Goal: Task Accomplishment & Management: Complete application form

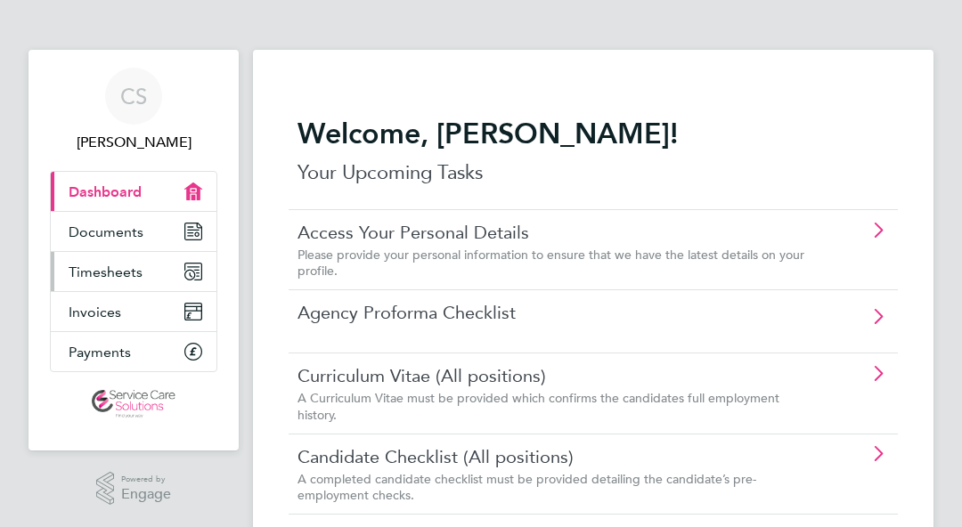
click at [104, 272] on span "Timesheets" at bounding box center [106, 272] width 74 height 17
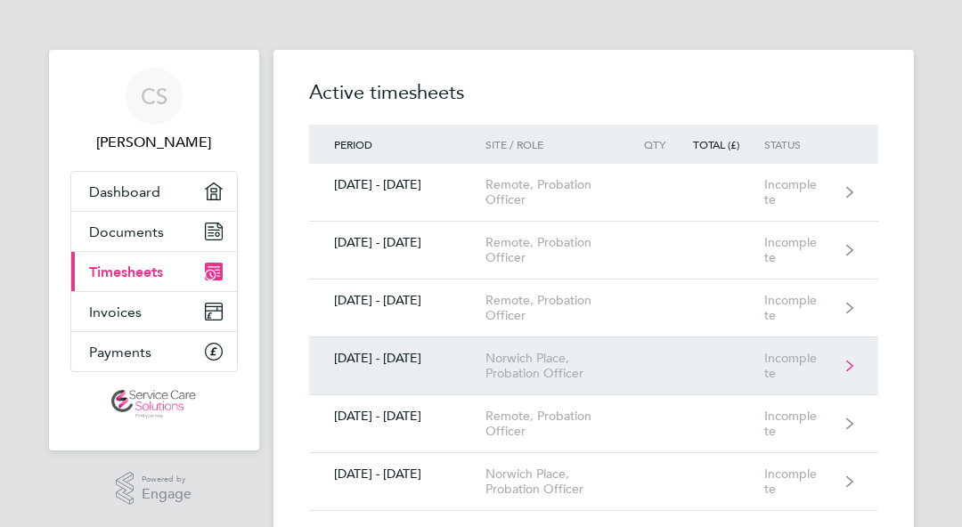
click at [660, 377] on link "[DATE] - [DATE] [GEOGRAPHIC_DATA], Probation Officer Incomplete" at bounding box center [593, 367] width 569 height 58
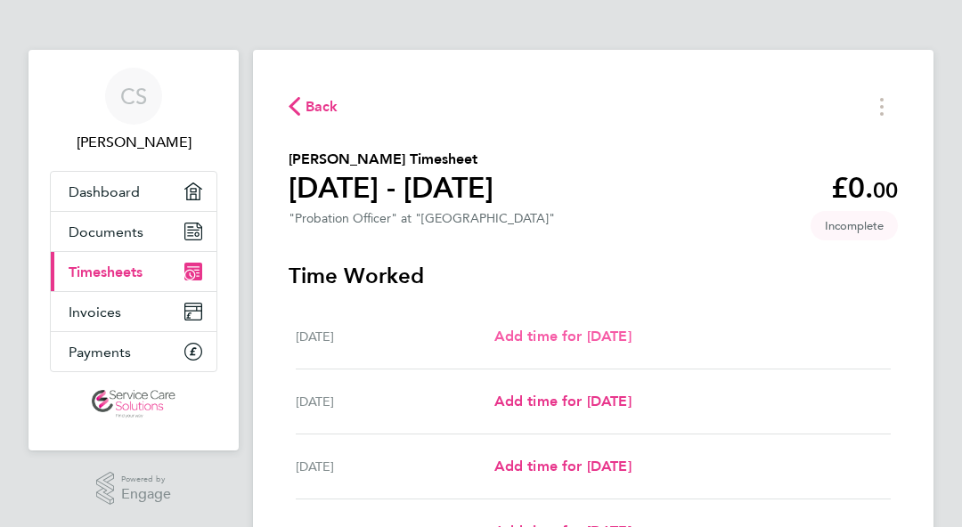
click at [576, 335] on span "Add time for [DATE]" at bounding box center [562, 336] width 137 height 17
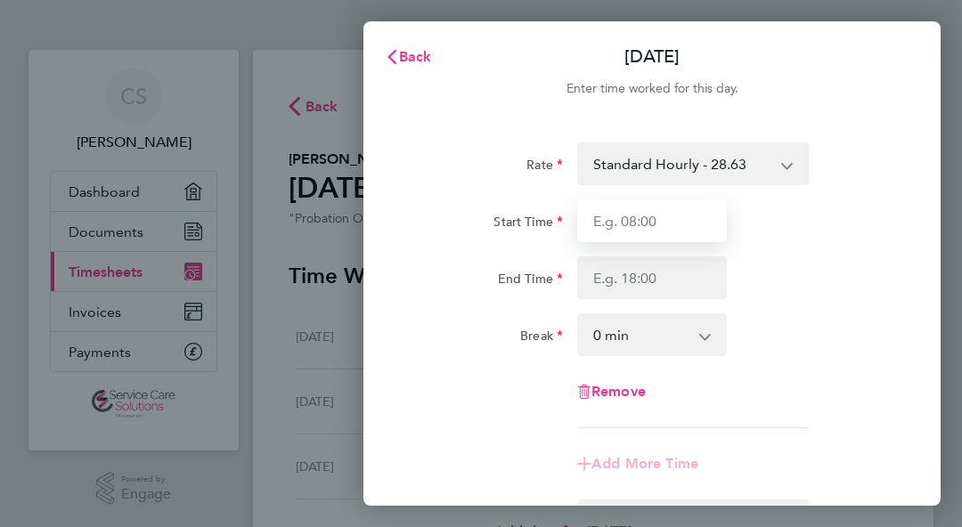
click at [646, 210] on input "Start Time" at bounding box center [652, 220] width 150 height 43
type input "08:00"
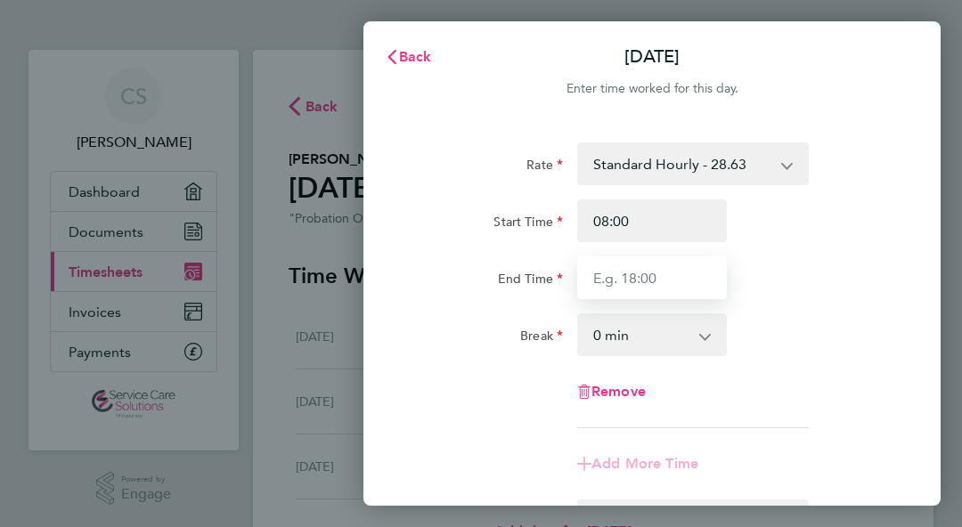
type input "17:00"
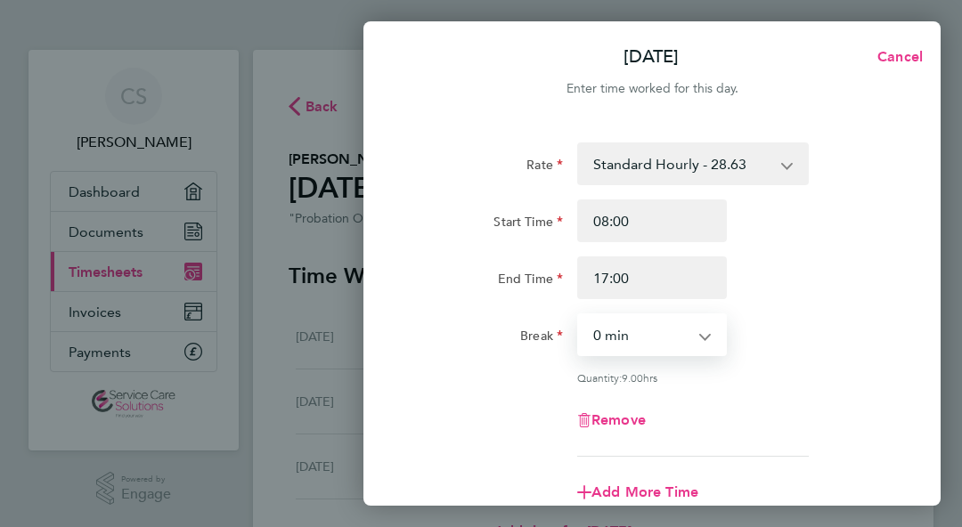
click at [658, 338] on select "0 min 15 min 30 min 45 min 60 min 75 min 90 min" at bounding box center [641, 334] width 125 height 39
select select "30"
click at [579, 315] on select "0 min 15 min 30 min 45 min 60 min 75 min 90 min" at bounding box center [641, 334] width 125 height 39
click at [863, 305] on div "Rate Standard Hourly - 28.63 Start Time 08:00 End Time 17:00 Break 0 min 15 min…" at bounding box center [651, 299] width 477 height 314
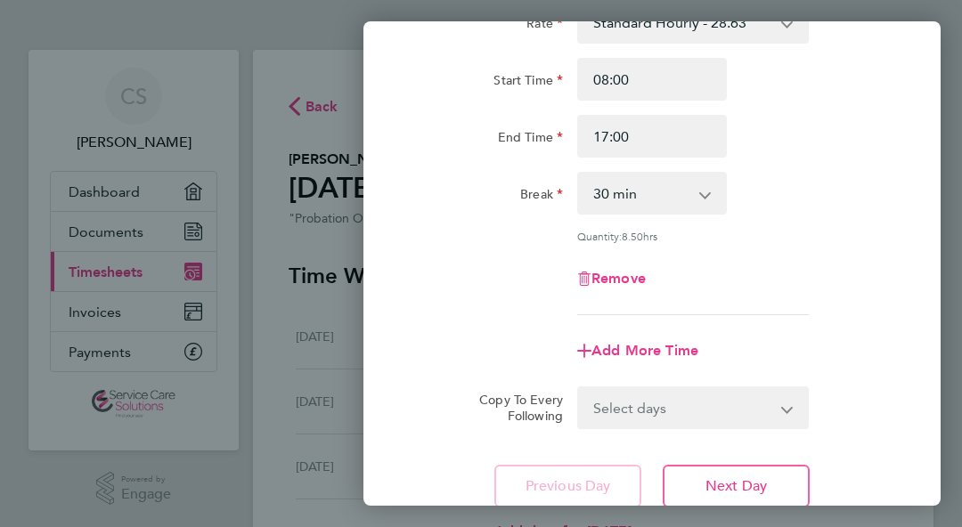
scroll to position [142, 0]
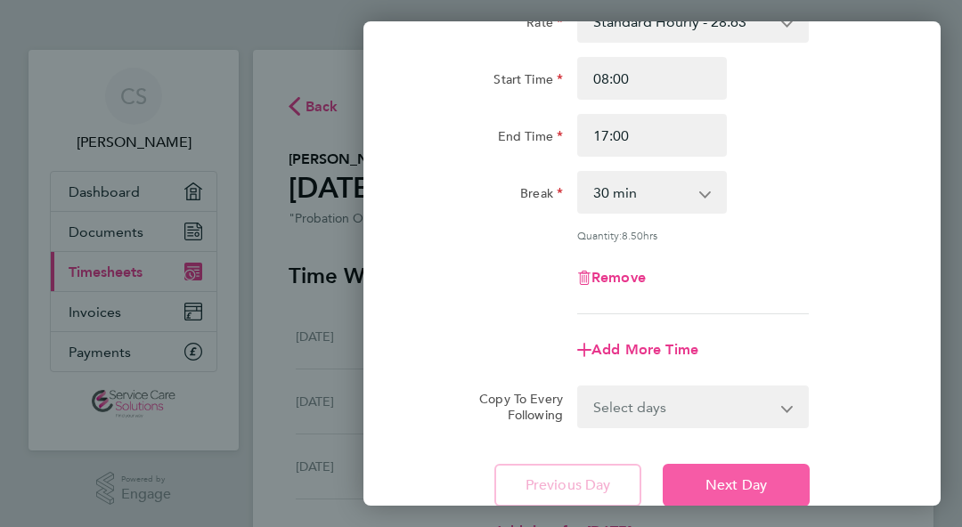
click at [708, 497] on button "Next Day" at bounding box center [736, 485] width 147 height 43
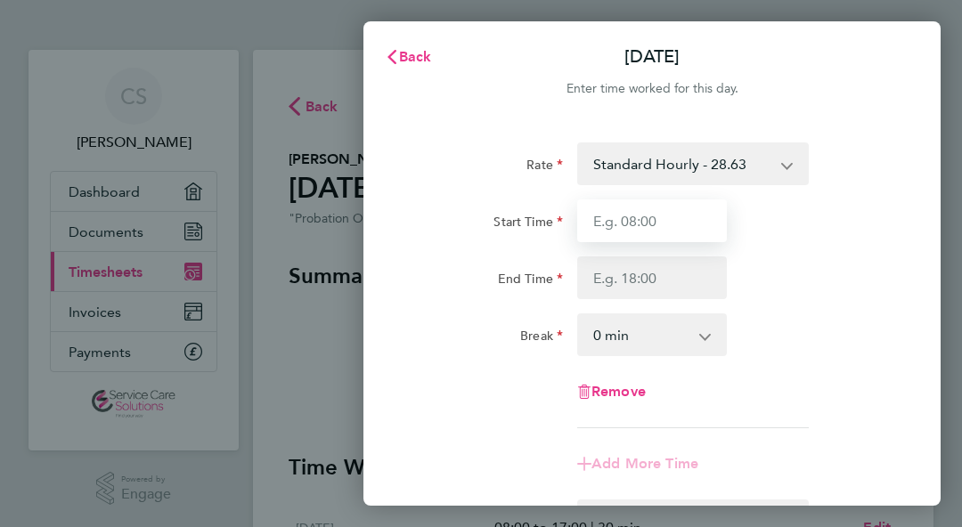
click at [660, 215] on input "Start Time" at bounding box center [652, 220] width 150 height 43
type input "08:30"
click at [634, 305] on div "Rate Standard Hourly - 28.63 Start Time 08:30 End Time Break 0 min 15 min 30 mi…" at bounding box center [651, 285] width 477 height 286
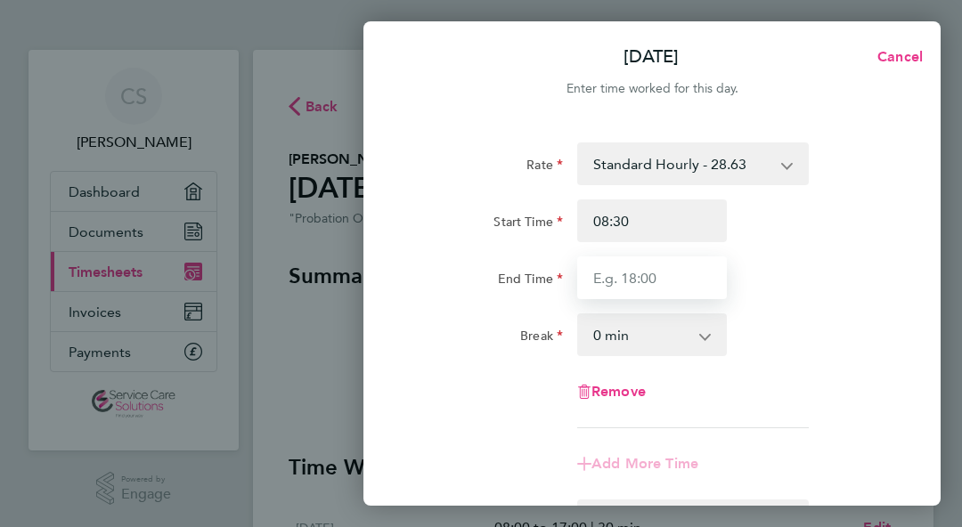
click at [634, 284] on input "End Time" at bounding box center [652, 277] width 150 height 43
click at [619, 281] on input "16:00" at bounding box center [652, 277] width 150 height 43
type input "16:30"
click at [597, 345] on select "0 min 15 min 30 min 45 min 60 min 75 min 90 min" at bounding box center [641, 334] width 125 height 39
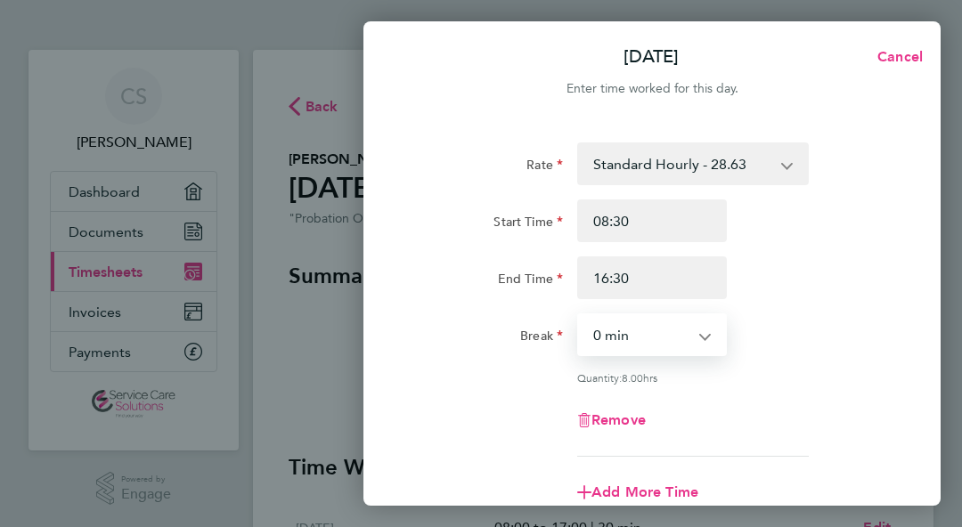
select select "30"
click at [579, 315] on select "0 min 15 min 30 min 45 min 60 min 75 min 90 min" at bounding box center [641, 334] width 125 height 39
click at [803, 396] on div "Rate Standard Hourly - 28.63 Start Time 08:30 End Time 16:30 Break 0 min 15 min…" at bounding box center [651, 299] width 477 height 314
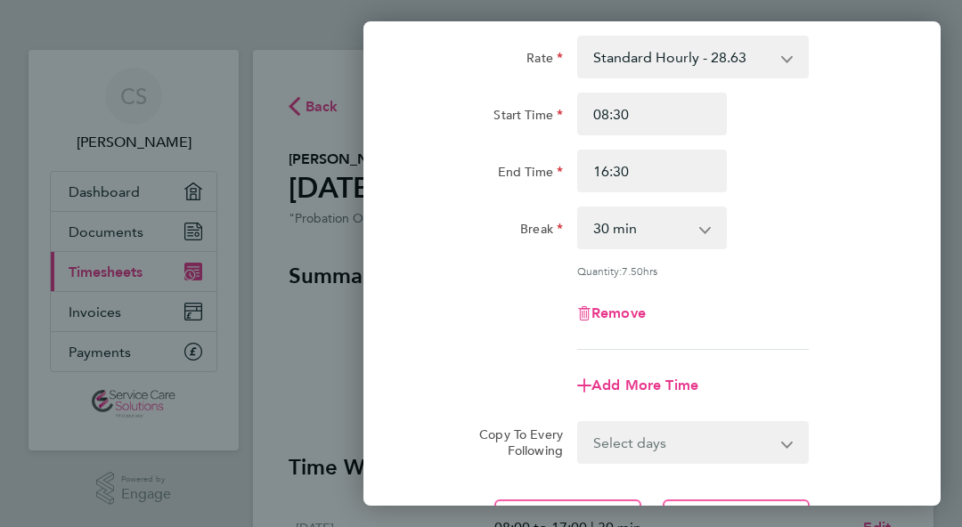
scroll to position [142, 0]
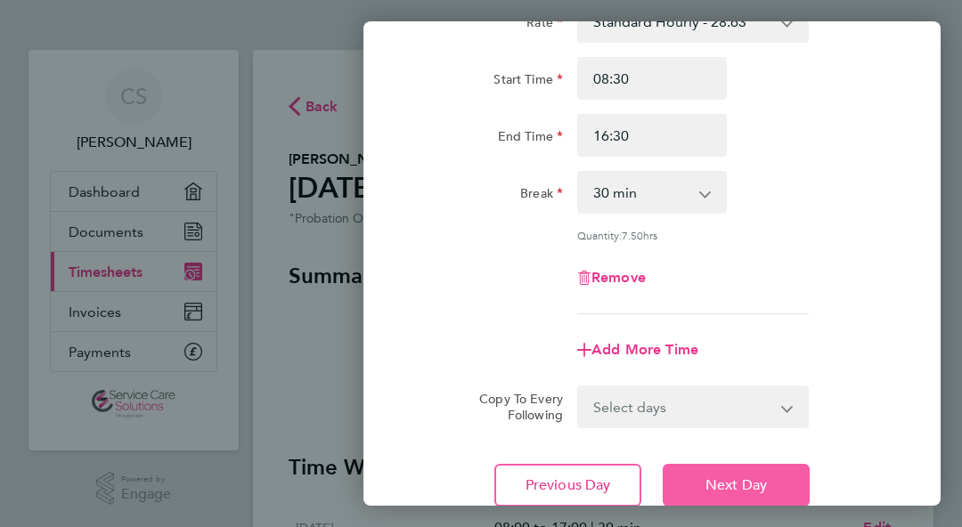
click at [723, 500] on button "Next Day" at bounding box center [736, 485] width 147 height 43
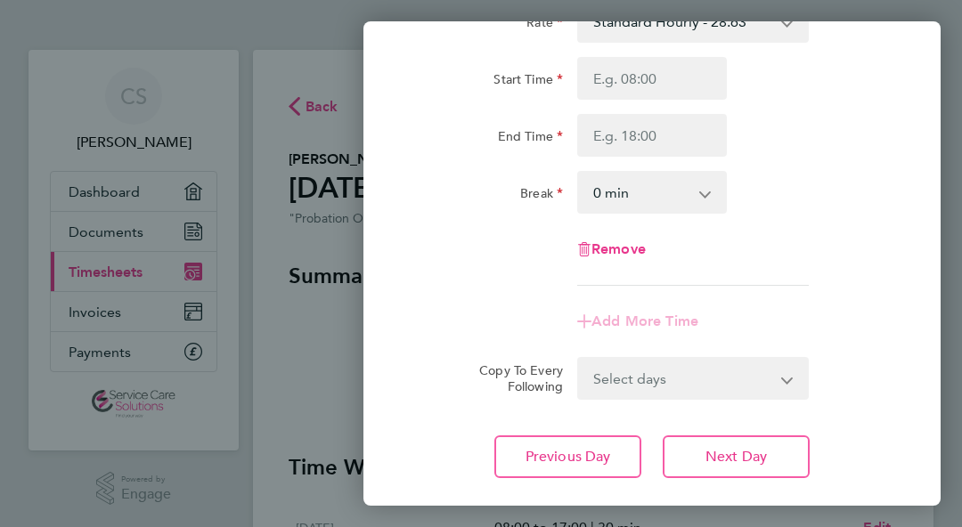
click at [869, 321] on div "Add More Time" at bounding box center [652, 321] width 492 height 43
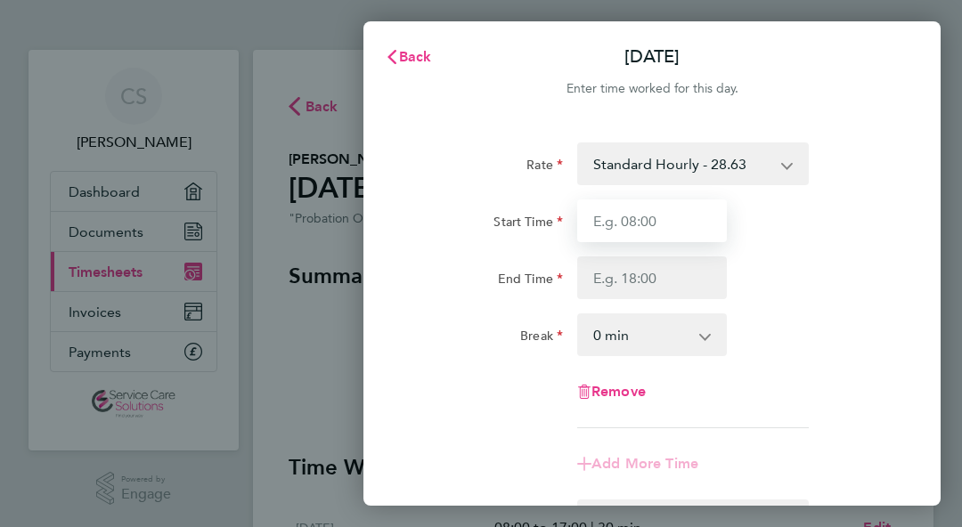
click at [714, 216] on input "Start Time" at bounding box center [652, 220] width 150 height 43
type input "08:00"
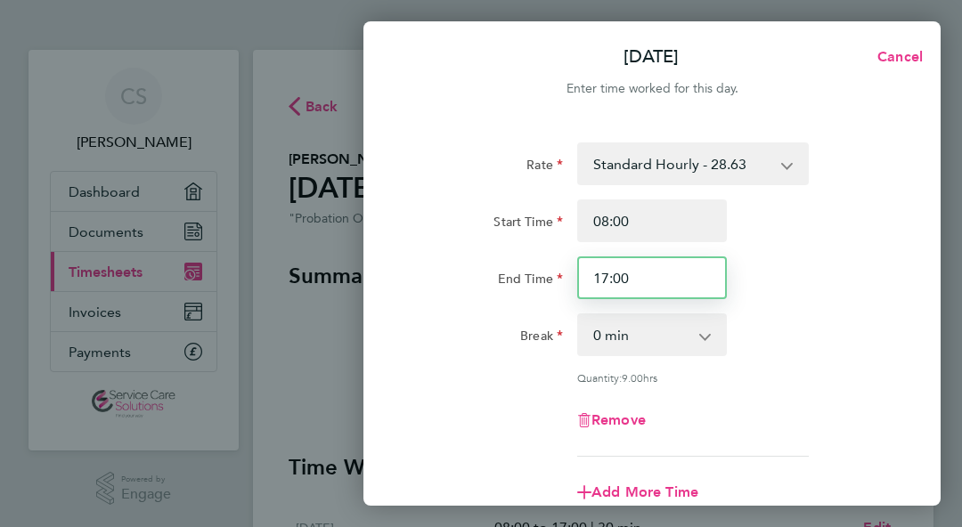
click at [632, 275] on input "17:00" at bounding box center [652, 277] width 150 height 43
type input "17:15"
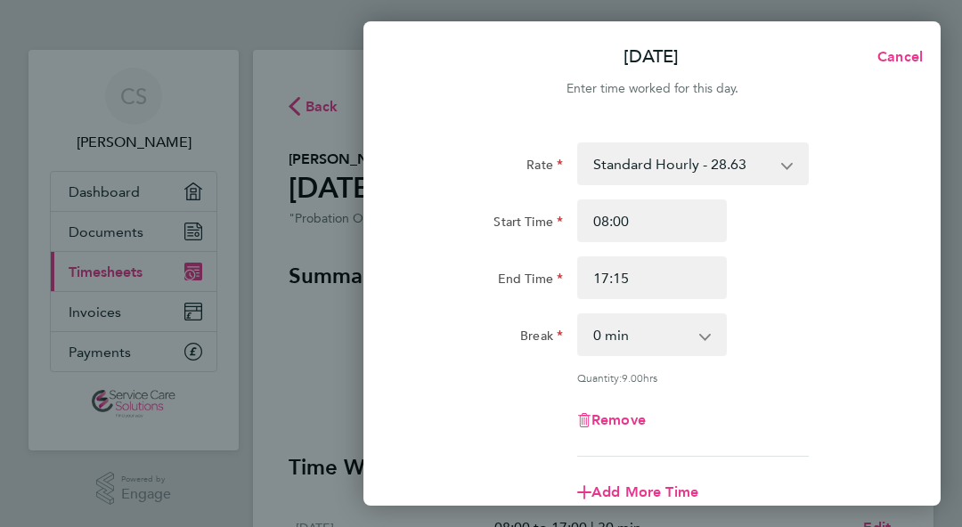
click at [614, 346] on select "0 min 15 min 30 min 45 min 60 min 75 min 90 min" at bounding box center [641, 334] width 125 height 39
select select "30"
click at [579, 315] on select "0 min 15 min 30 min 45 min 60 min 75 min 90 min" at bounding box center [641, 334] width 125 height 39
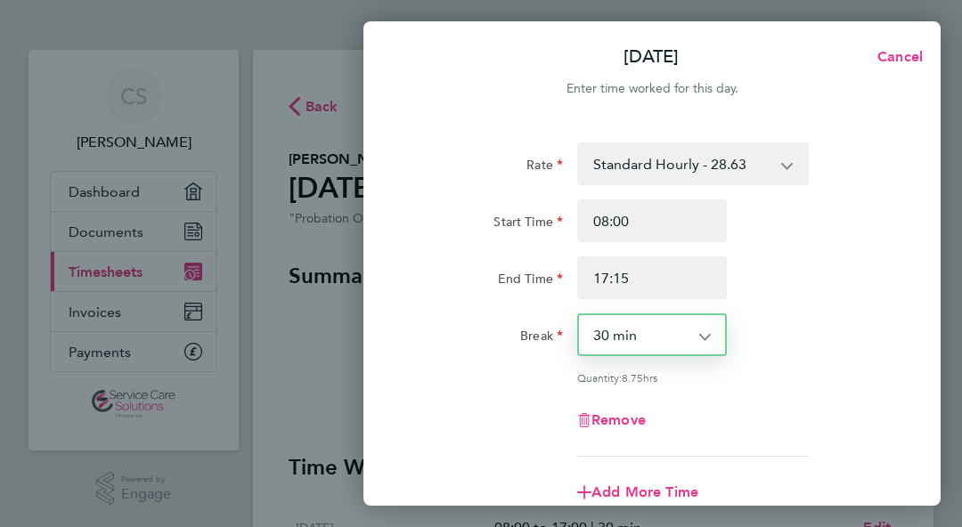
click at [777, 420] on div "Remove" at bounding box center [652, 420] width 492 height 43
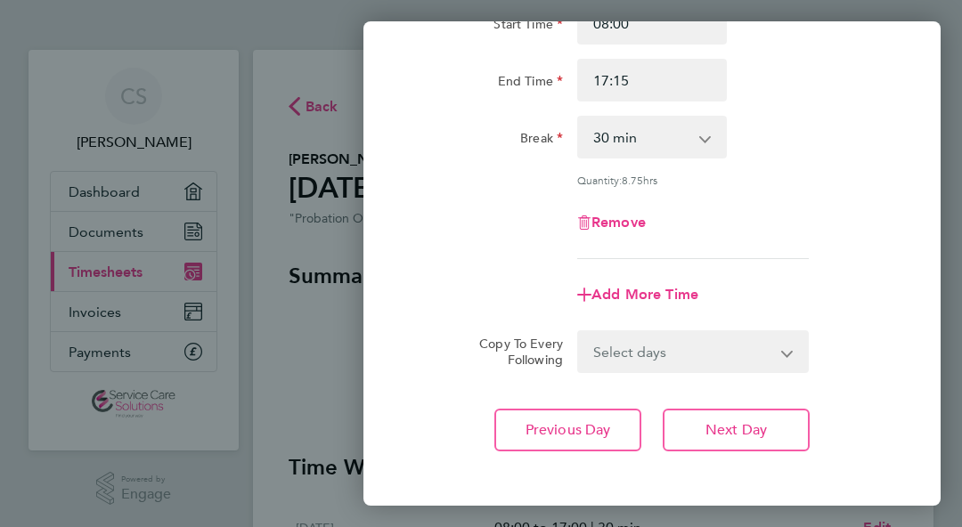
scroll to position [214, 0]
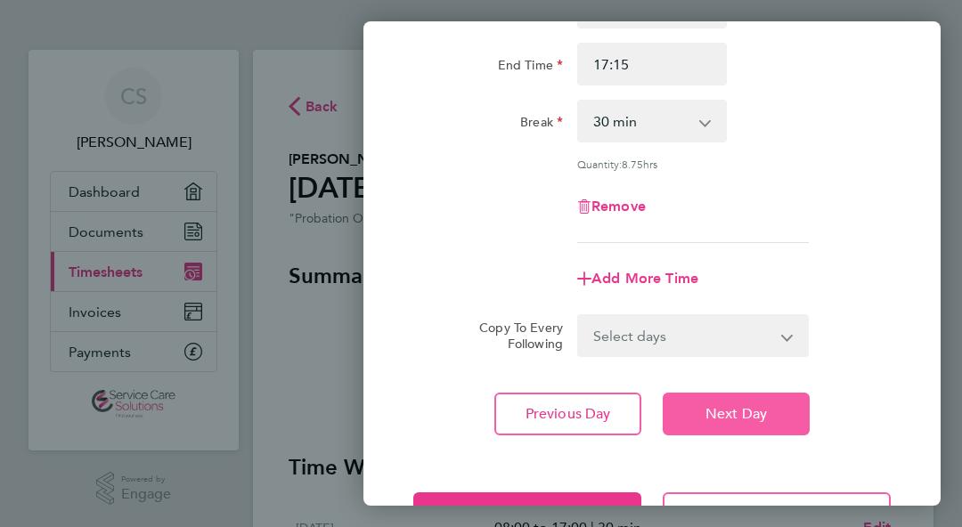
click at [760, 416] on span "Next Day" at bounding box center [735, 414] width 61 height 18
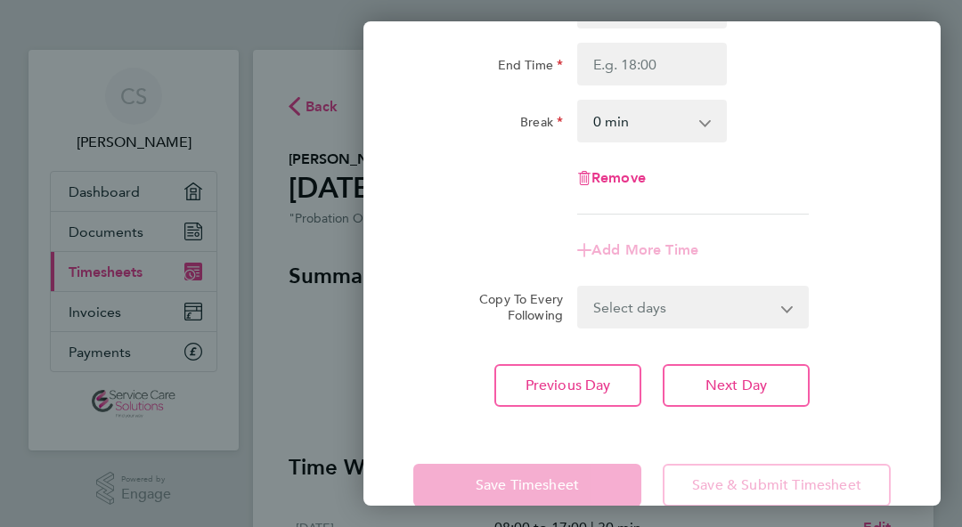
click at [840, 180] on div "Remove" at bounding box center [652, 178] width 492 height 43
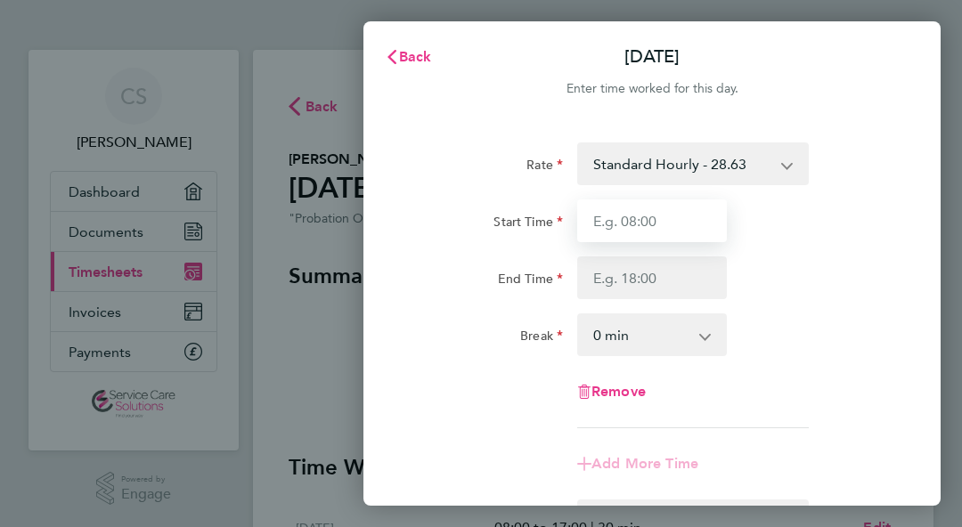
click at [674, 221] on input "Start Time" at bounding box center [652, 220] width 150 height 43
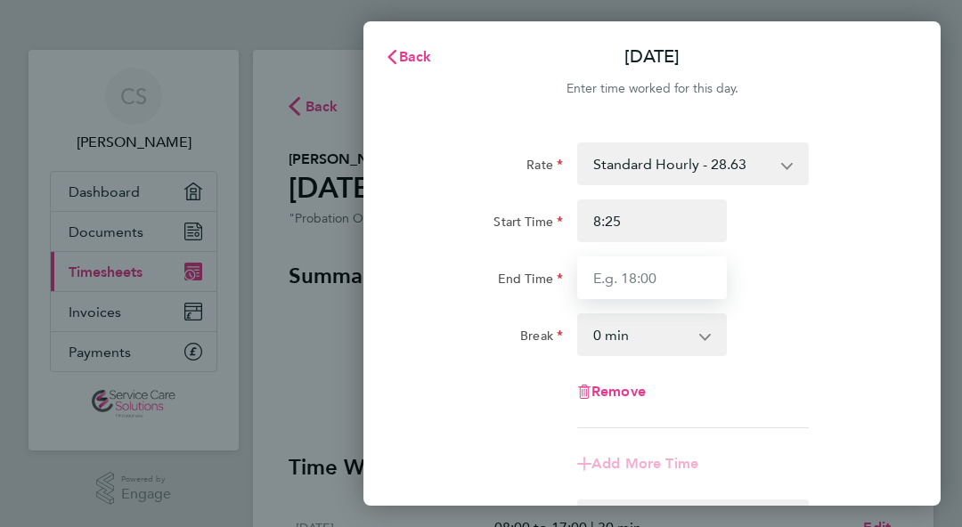
type input "08:25"
click at [662, 273] on input "End Time" at bounding box center [652, 277] width 150 height 43
type input "16:30"
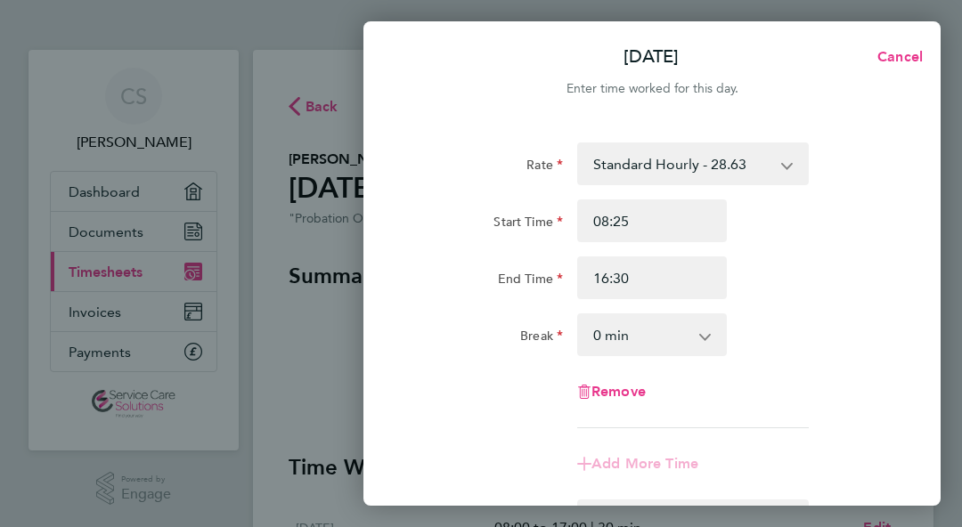
click at [629, 328] on select "0 min 15 min 30 min 45 min 60 min 75 min 90 min" at bounding box center [641, 334] width 125 height 39
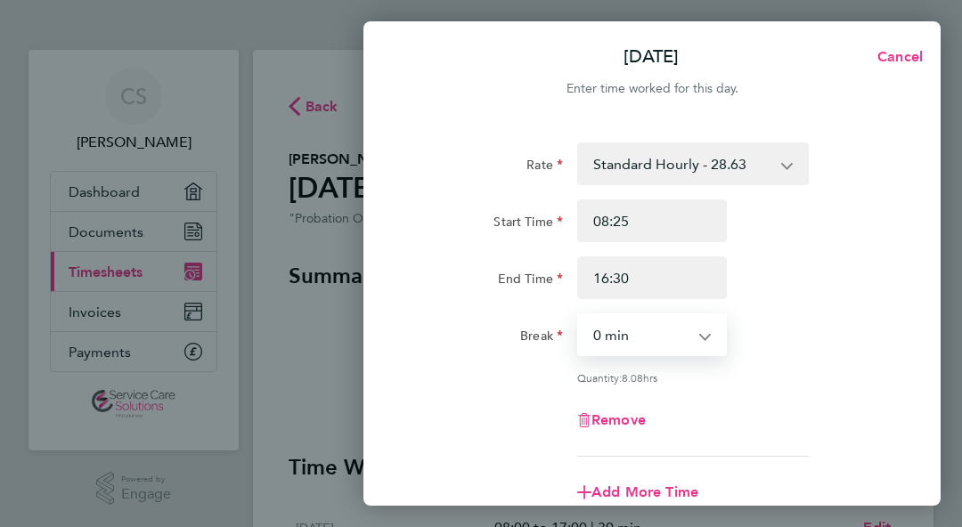
select select "30"
click at [579, 315] on select "0 min 15 min 30 min 45 min 60 min 75 min 90 min" at bounding box center [641, 334] width 125 height 39
click at [871, 346] on div "Break 0 min 15 min 30 min 45 min 60 min 75 min 90 min" at bounding box center [652, 334] width 492 height 43
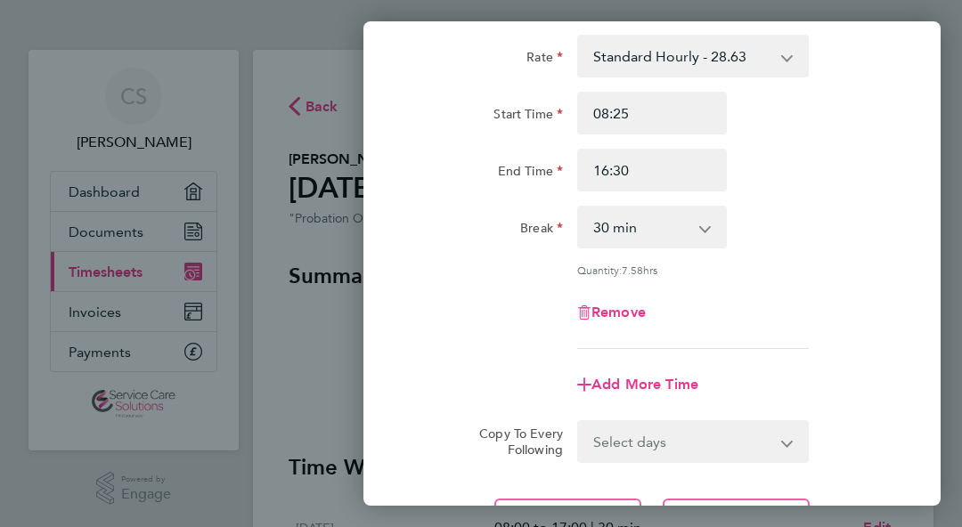
scroll to position [142, 0]
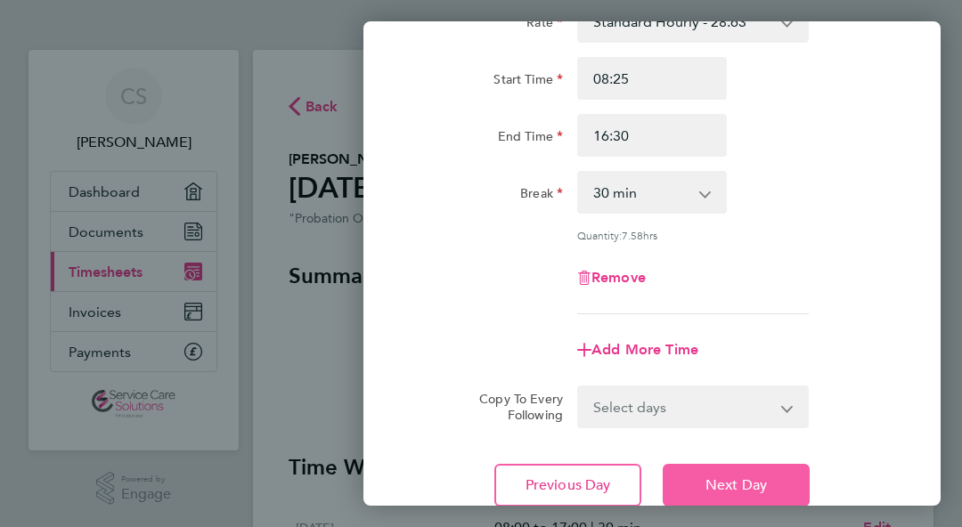
click at [739, 486] on span "Next Day" at bounding box center [735, 485] width 61 height 18
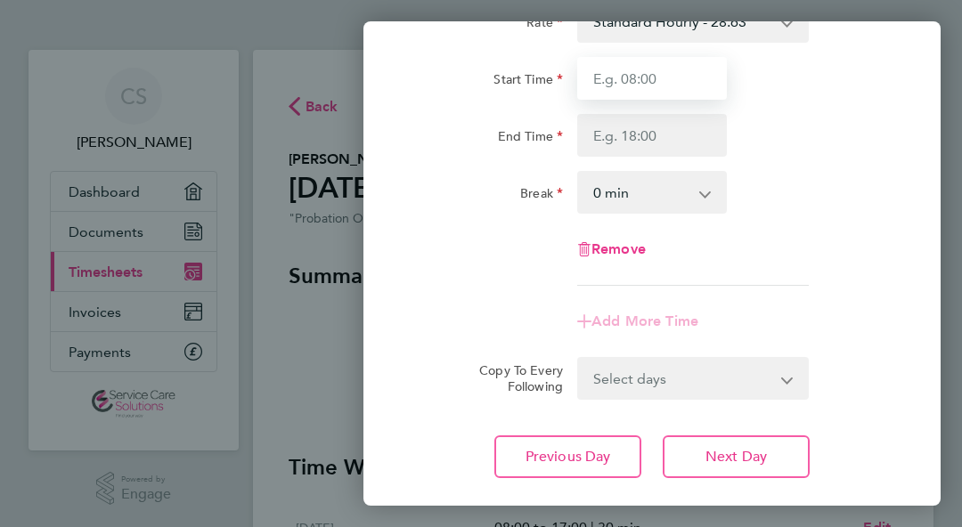
click at [634, 80] on input "Start Time" at bounding box center [652, 78] width 150 height 43
type input "08:00"
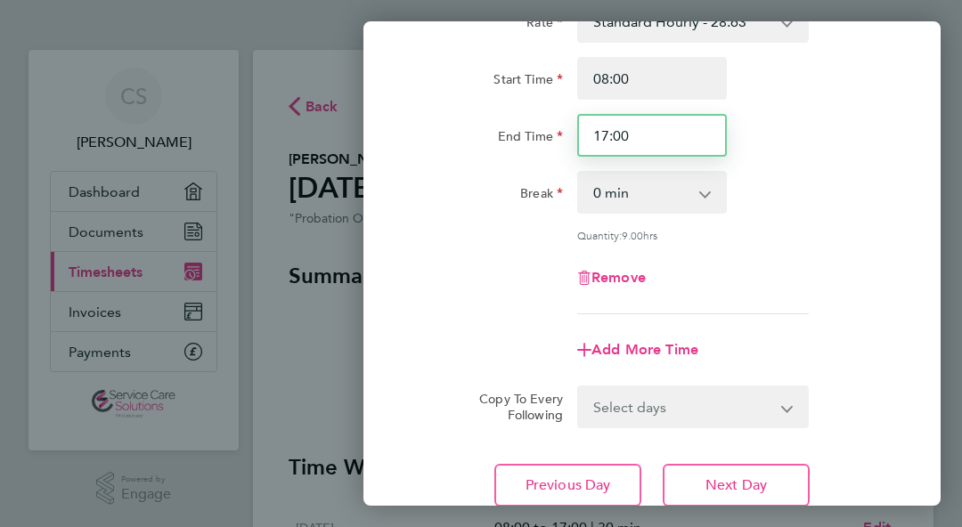
click at [639, 131] on input "17:00" at bounding box center [652, 135] width 150 height 43
type input "17:15"
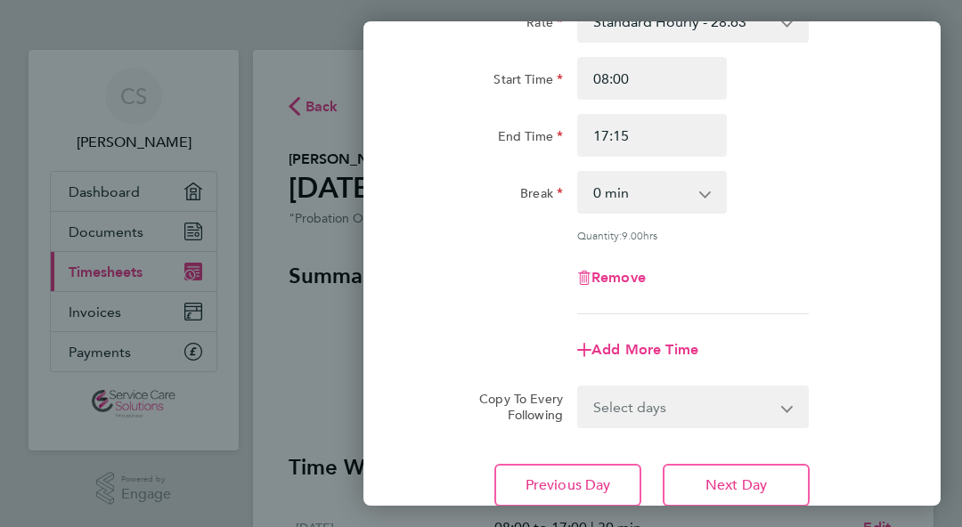
click at [649, 185] on select "0 min 15 min 30 min 45 min 60 min 75 min 90 min" at bounding box center [641, 192] width 125 height 39
select select "30"
click at [579, 173] on select "0 min 15 min 30 min 45 min 60 min 75 min 90 min" at bounding box center [641, 192] width 125 height 39
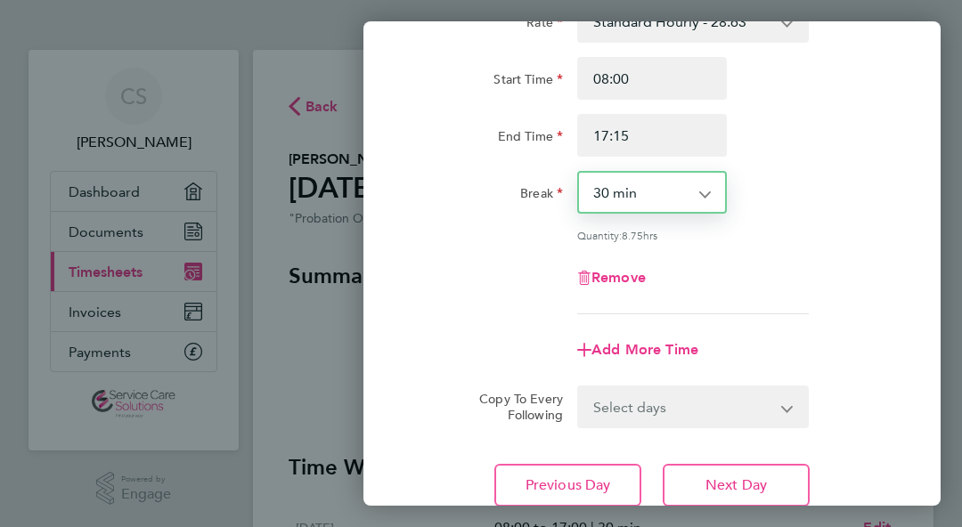
click at [781, 290] on div "Remove" at bounding box center [652, 277] width 492 height 43
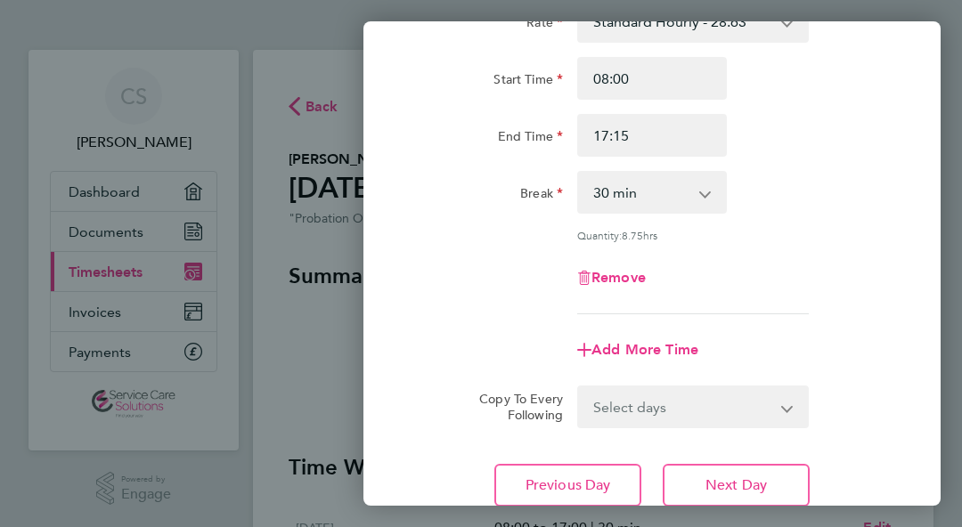
click at [879, 464] on div "Previous Day Next Day" at bounding box center [651, 485] width 477 height 43
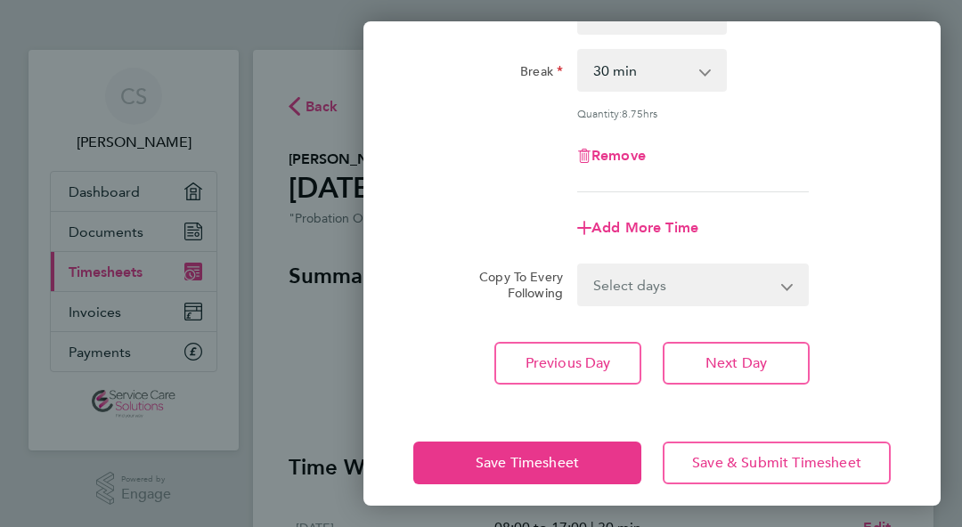
scroll to position [277, 0]
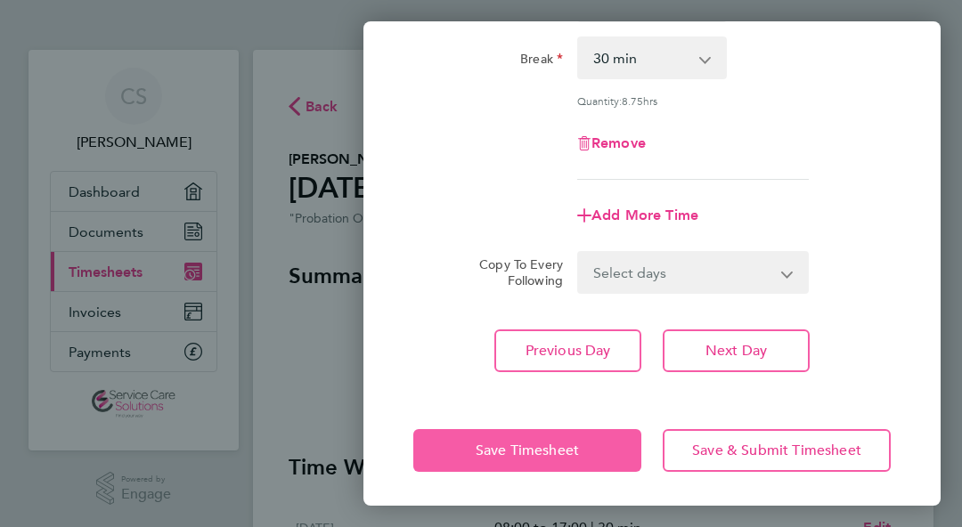
click at [604, 461] on button "Save Timesheet" at bounding box center [527, 450] width 228 height 43
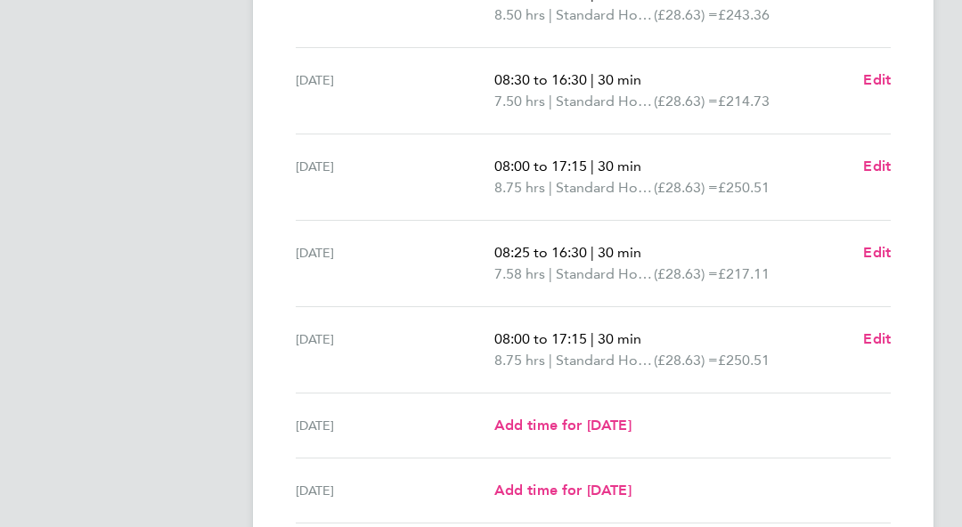
scroll to position [499, 0]
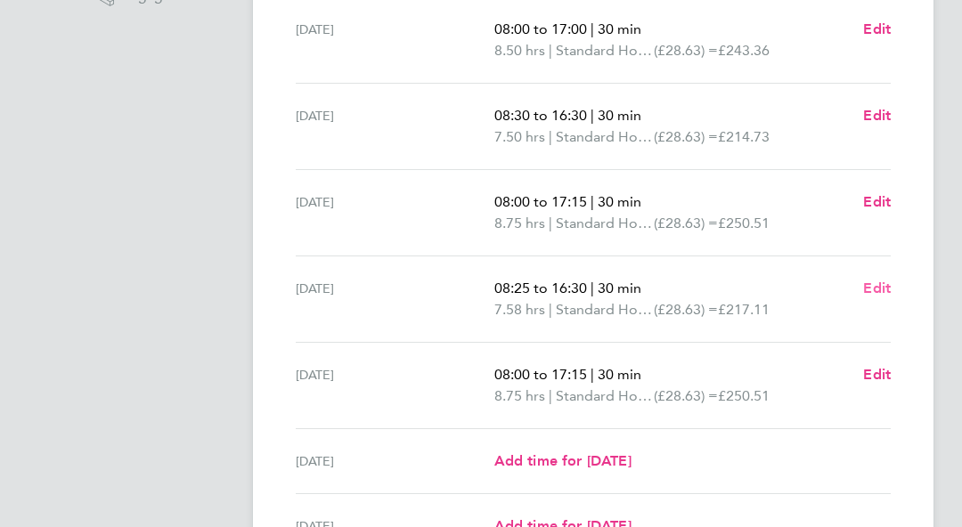
click at [887, 281] on span "Edit" at bounding box center [877, 288] width 28 height 17
select select "30"
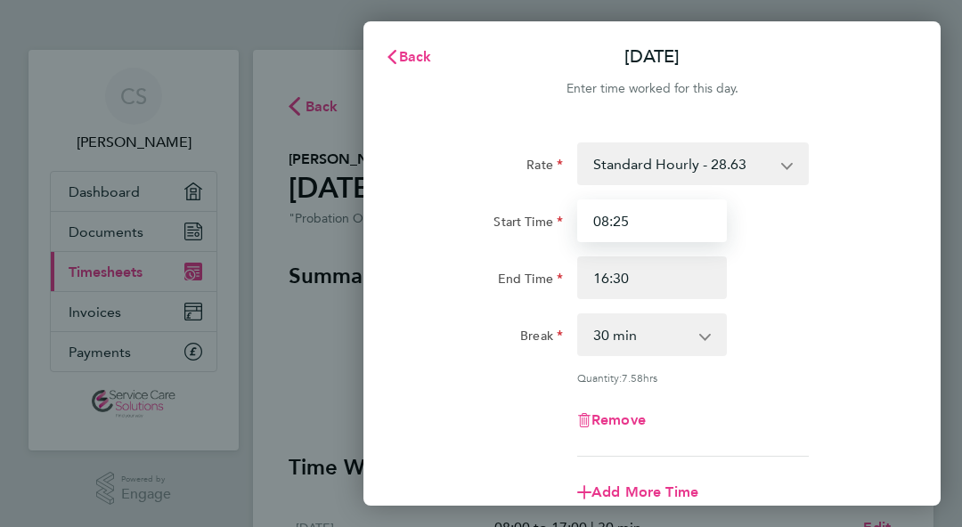
click at [647, 217] on input "08:25" at bounding box center [652, 220] width 150 height 43
click at [401, 78] on div "Enter time worked for this day." at bounding box center [651, 88] width 577 height 21
click at [401, 69] on button "Back" at bounding box center [408, 57] width 83 height 36
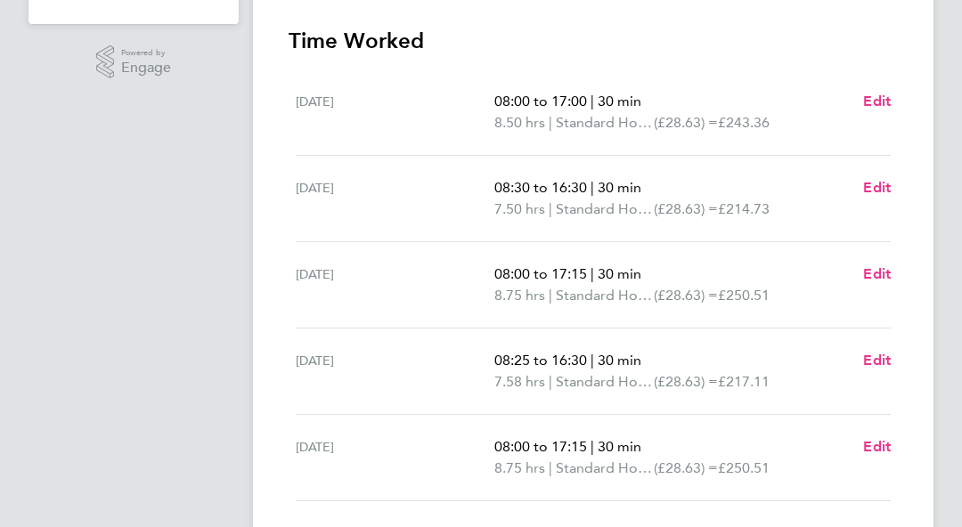
click at [945, 107] on ng-component "Back [PERSON_NAME] Timesheet [DATE] - [DATE] £1,176. 22 "Probation Officer" at …" at bounding box center [607, 166] width 709 height 1186
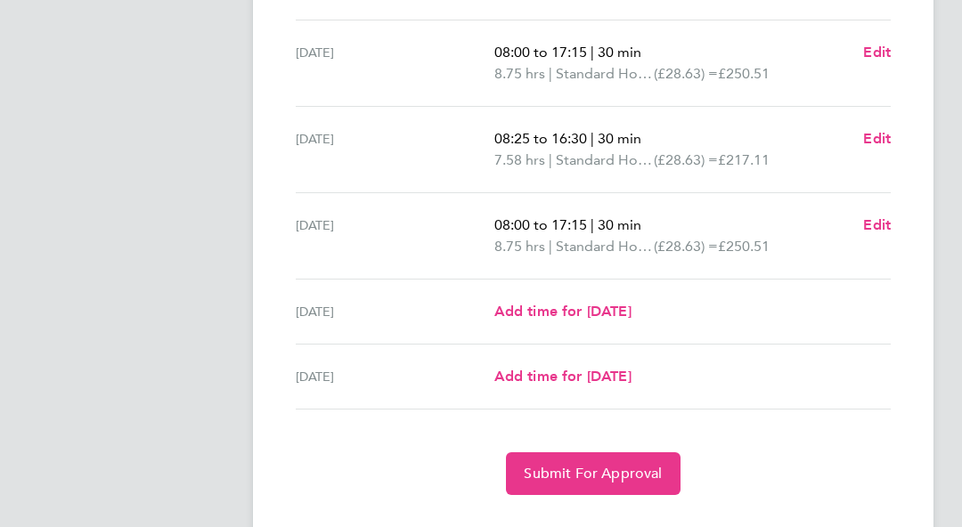
scroll to position [677, 0]
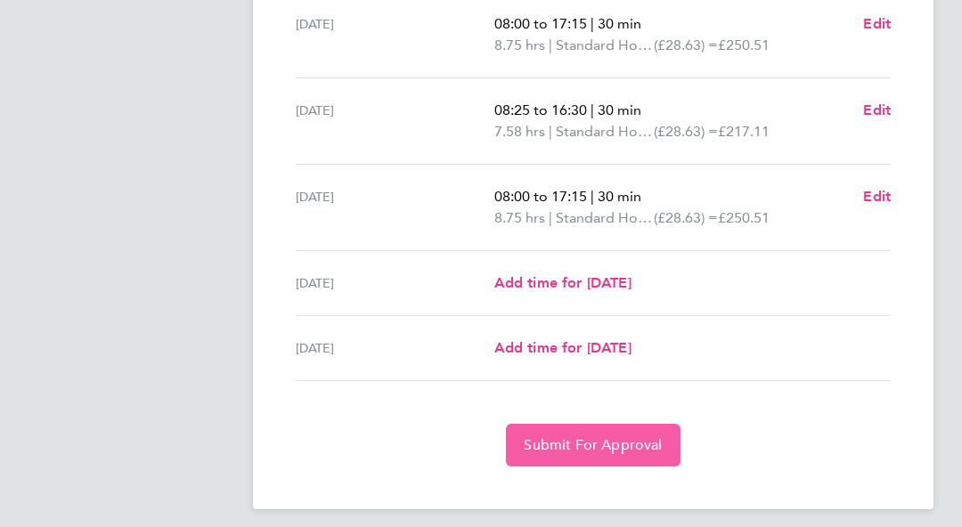
click at [584, 449] on span "Submit For Approval" at bounding box center [593, 445] width 138 height 18
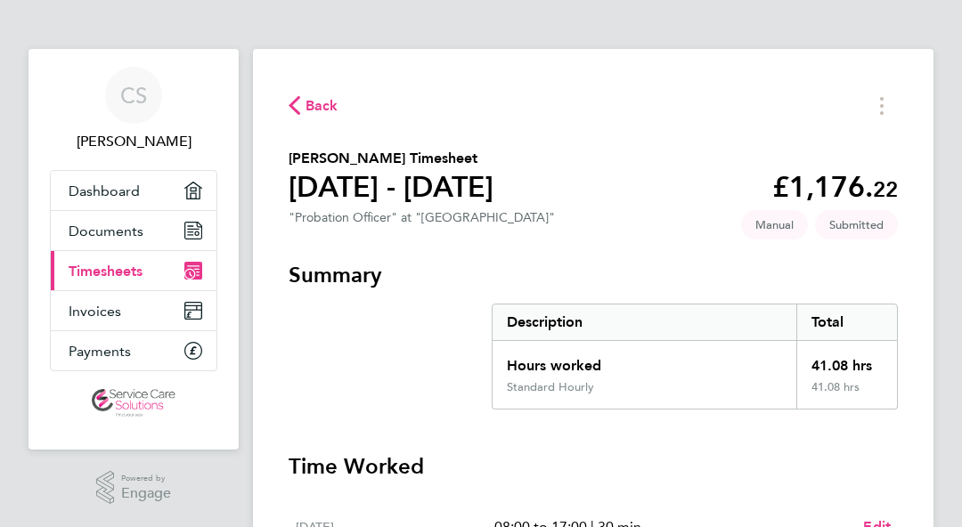
scroll to position [0, 0]
click at [90, 274] on span "Timesheets" at bounding box center [106, 272] width 74 height 17
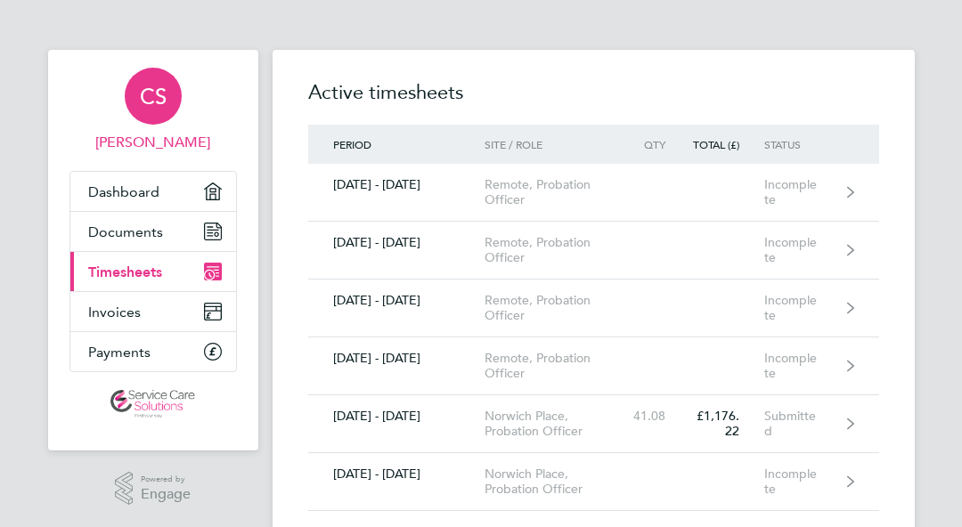
click at [150, 108] on span "CS" at bounding box center [153, 96] width 27 height 23
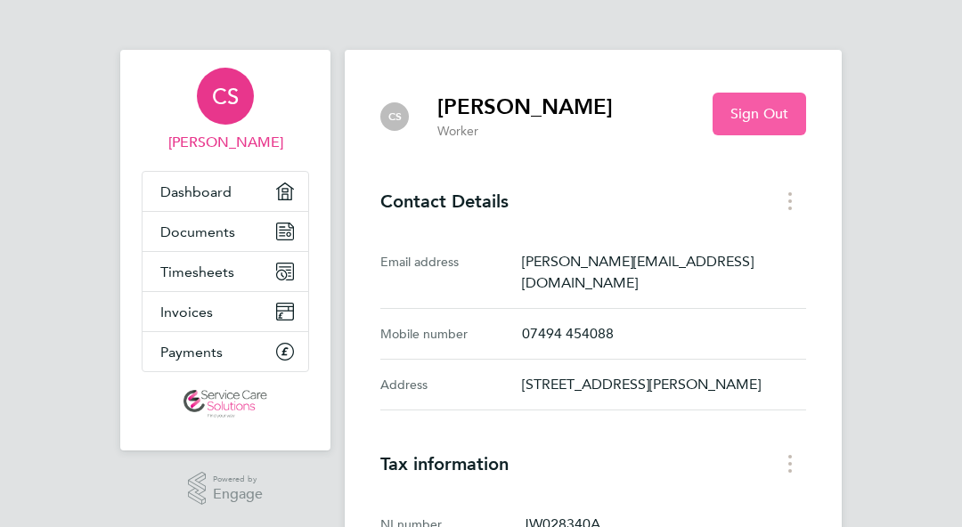
click at [786, 98] on button "Sign Out" at bounding box center [759, 114] width 94 height 43
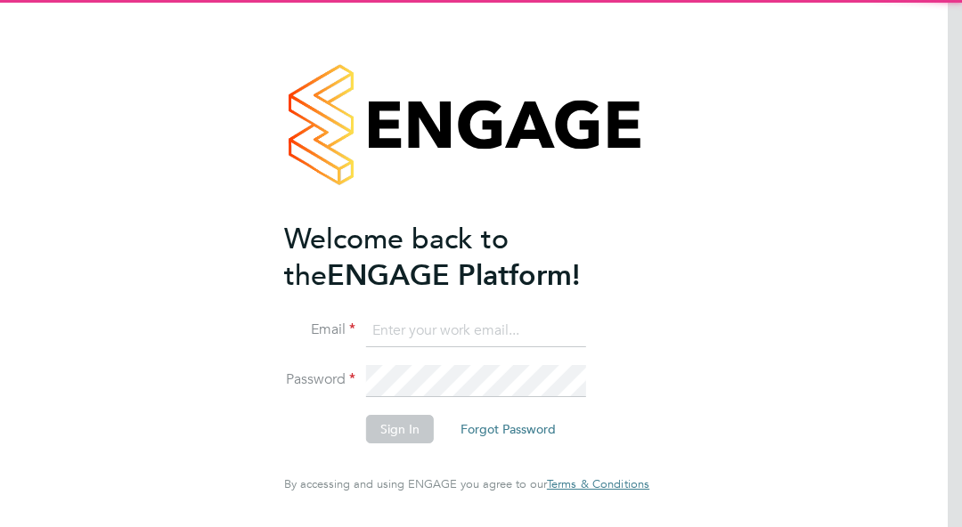
type input "[PERSON_NAME][EMAIL_ADDRESS][DOMAIN_NAME]"
